Goal: Task Accomplishment & Management: Manage account settings

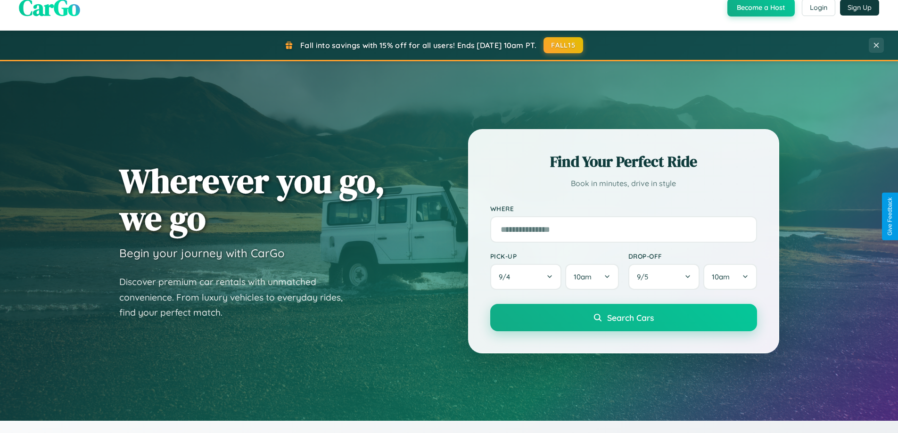
scroll to position [648, 0]
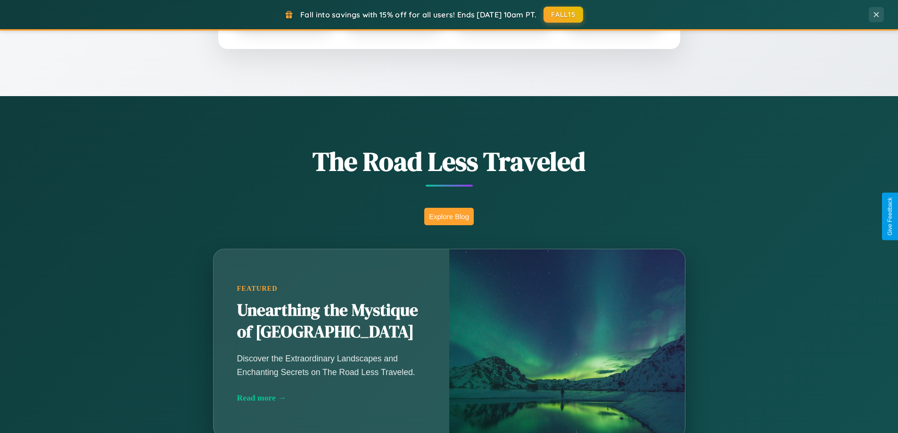
click at [449, 216] on button "Explore Blog" at bounding box center [448, 216] width 49 height 17
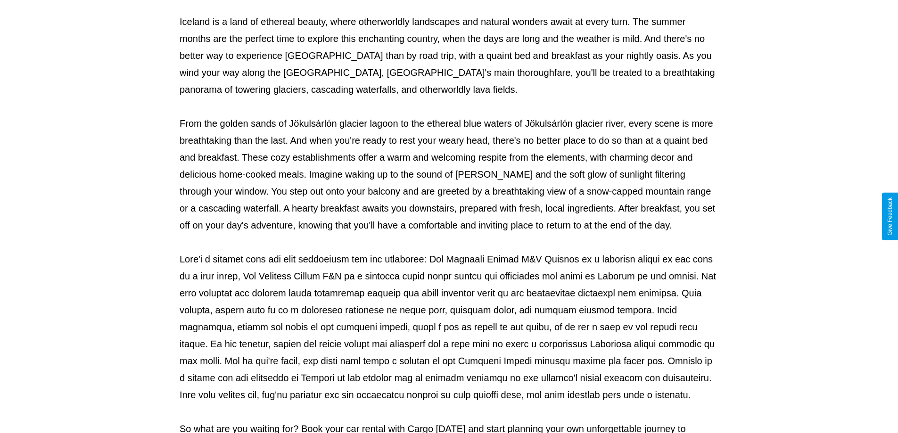
scroll to position [305, 0]
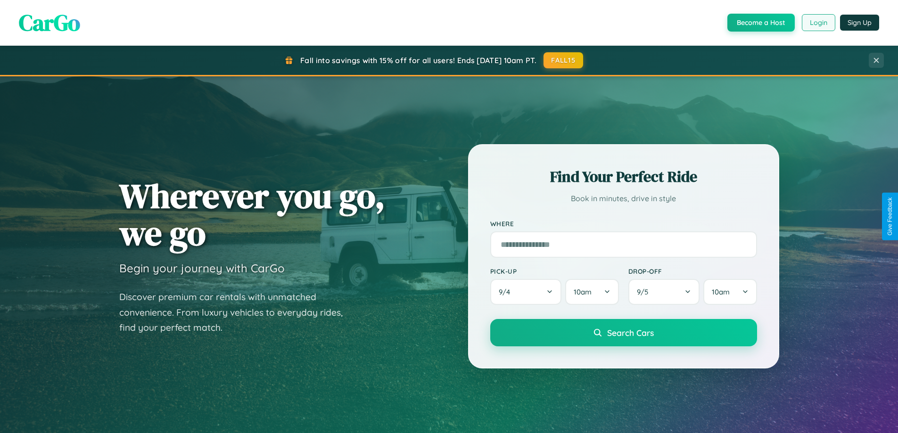
click at [818, 23] on button "Login" at bounding box center [818, 22] width 33 height 17
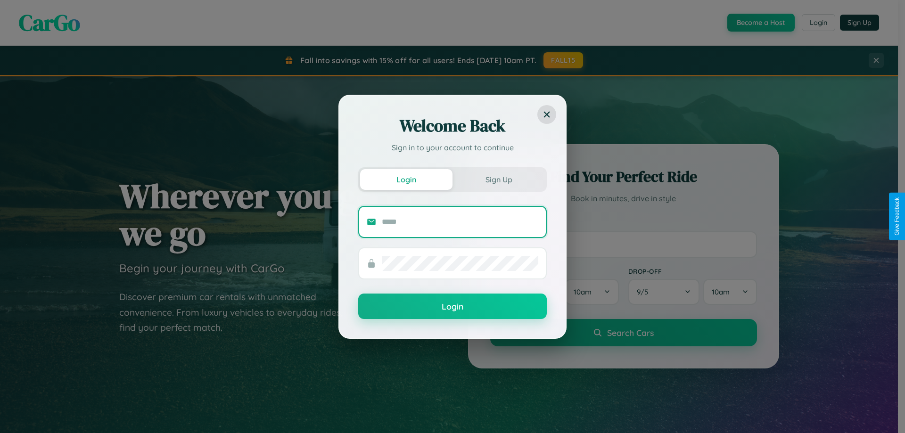
click at [460, 221] on input "text" at bounding box center [460, 221] width 156 height 15
type input "**********"
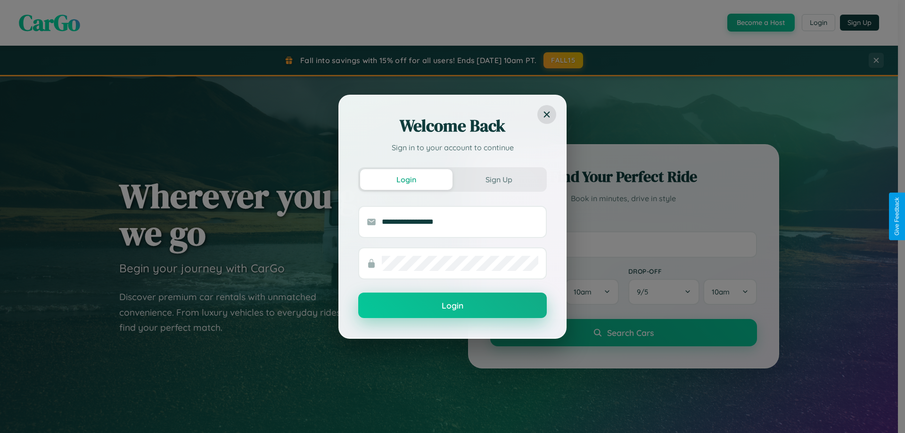
click at [452, 306] on button "Login" at bounding box center [452, 305] width 188 height 25
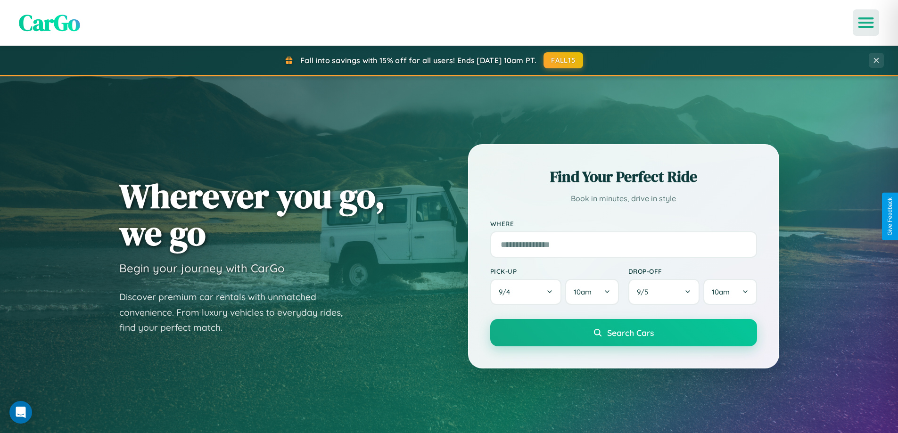
click at [866, 23] on icon "Open menu" at bounding box center [866, 22] width 14 height 8
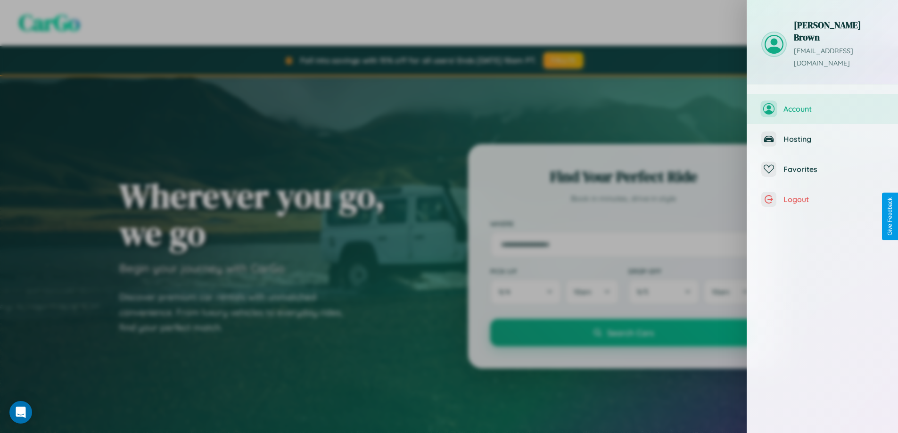
click at [822, 104] on span "Account" at bounding box center [833, 108] width 100 height 9
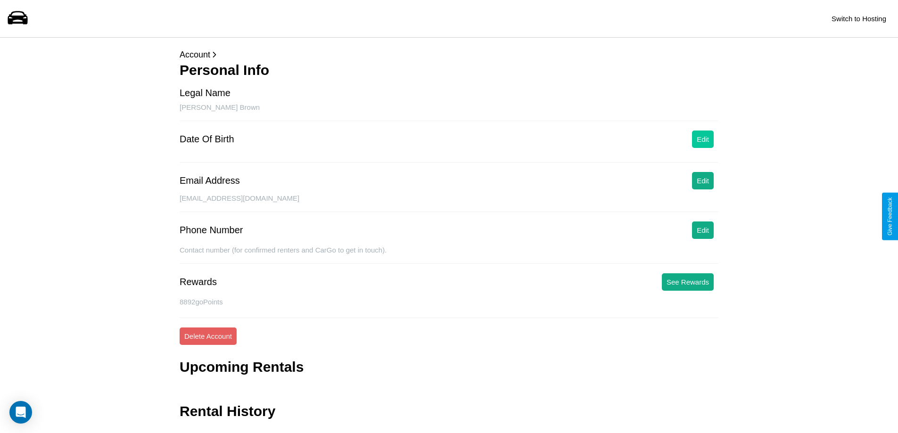
click at [703, 139] on button "Edit" at bounding box center [703, 139] width 22 height 17
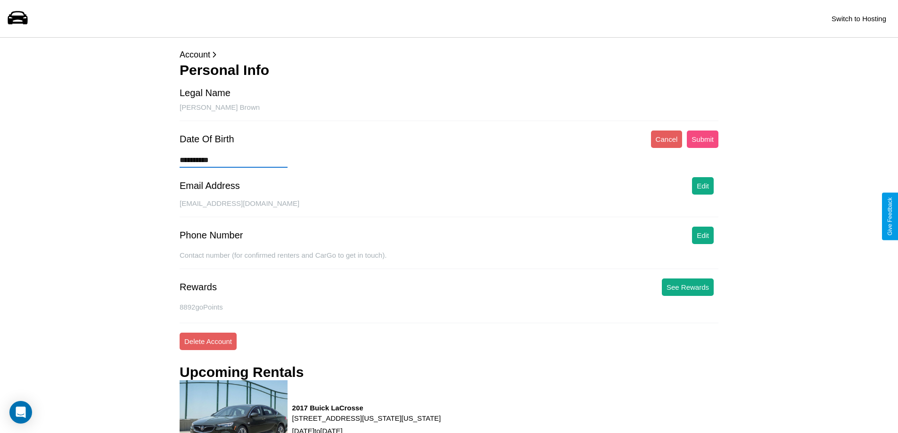
type input "**********"
click at [702, 139] on button "Submit" at bounding box center [703, 139] width 32 height 17
